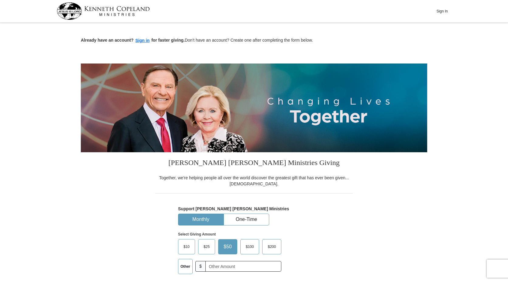
click at [203, 250] on span "$25" at bounding box center [207, 246] width 12 height 9
click at [0, 0] on input "$25" at bounding box center [0, 0] width 0 height 0
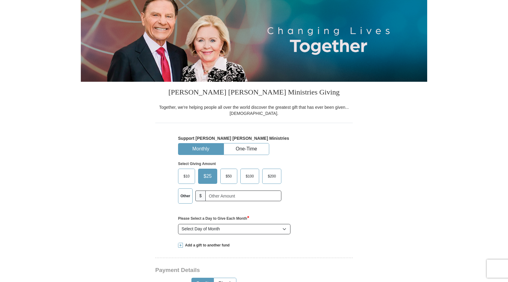
scroll to position [92, 0]
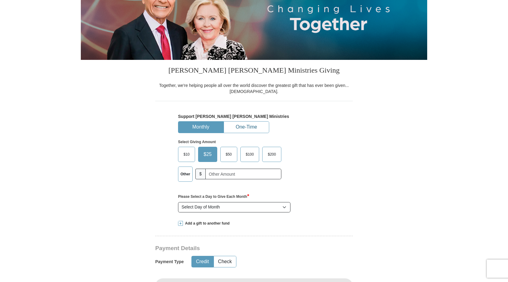
click at [258, 128] on button "One-Time" at bounding box center [246, 127] width 45 height 11
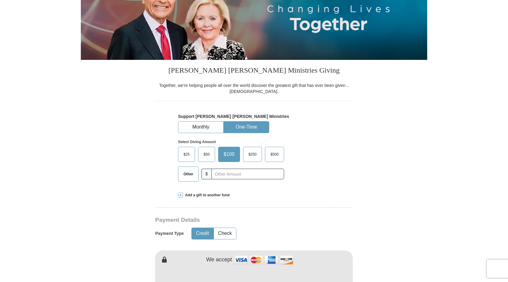
click at [188, 156] on span "$25" at bounding box center [186, 154] width 12 height 9
click at [0, 0] on input "$25" at bounding box center [0, 0] width 0 height 0
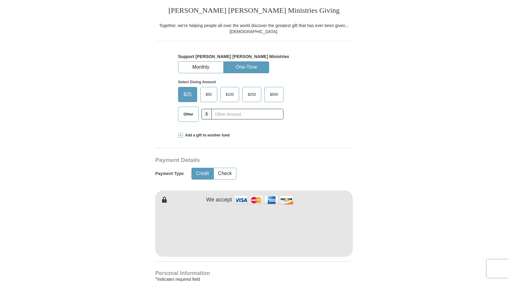
scroll to position [153, 0]
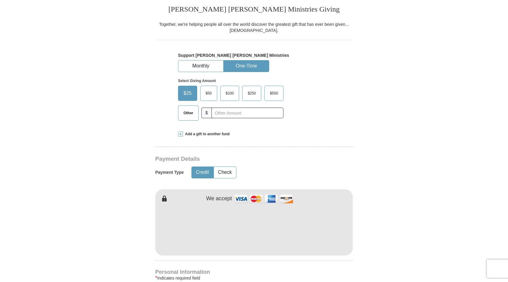
type input "Gabriella"
type input "[PERSON_NAME]"
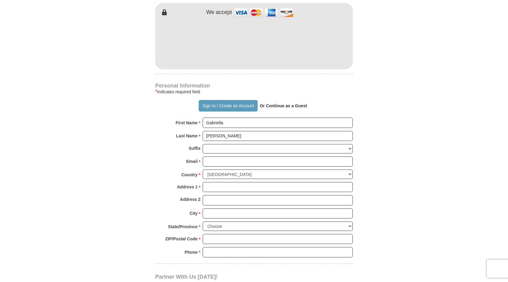
scroll to position [344, 0]
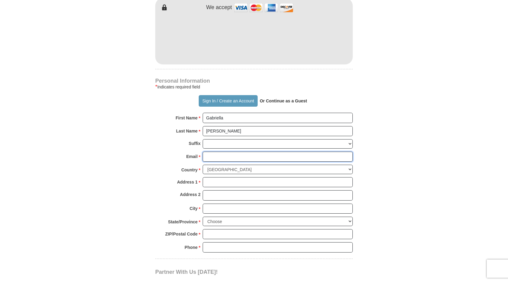
click at [221, 153] on input "Email *" at bounding box center [278, 157] width 150 height 10
type input "[EMAIL_ADDRESS][DOMAIN_NAME]"
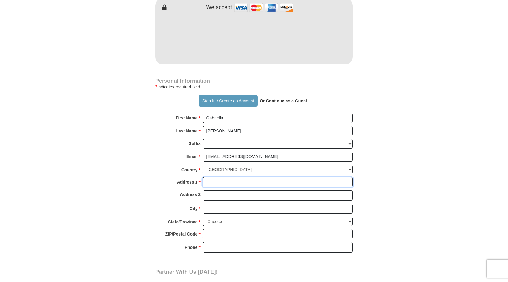
type input "[STREET_ADDRESS][PERSON_NAME]"
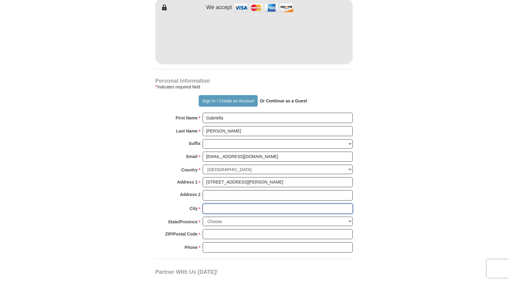
type input "[GEOGRAPHIC_DATA]"
select select "PA"
type input "17202"
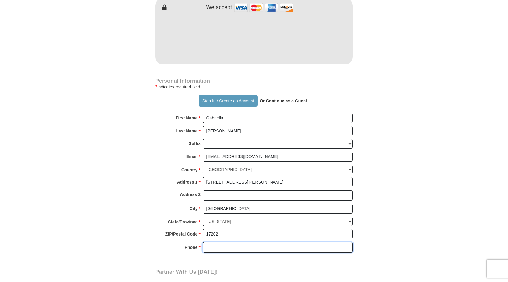
type input "7179771555"
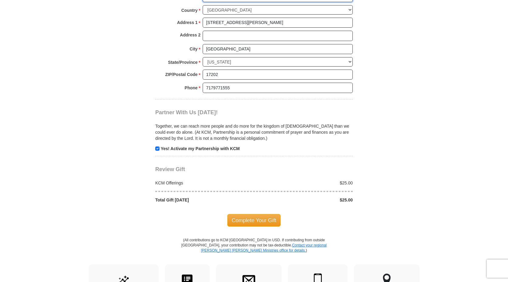
scroll to position [505, 0]
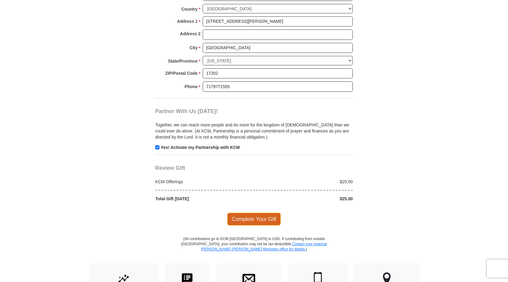
click at [255, 219] on span "Complete Your Gift" at bounding box center [254, 219] width 54 height 13
